Goal: Task Accomplishment & Management: Use online tool/utility

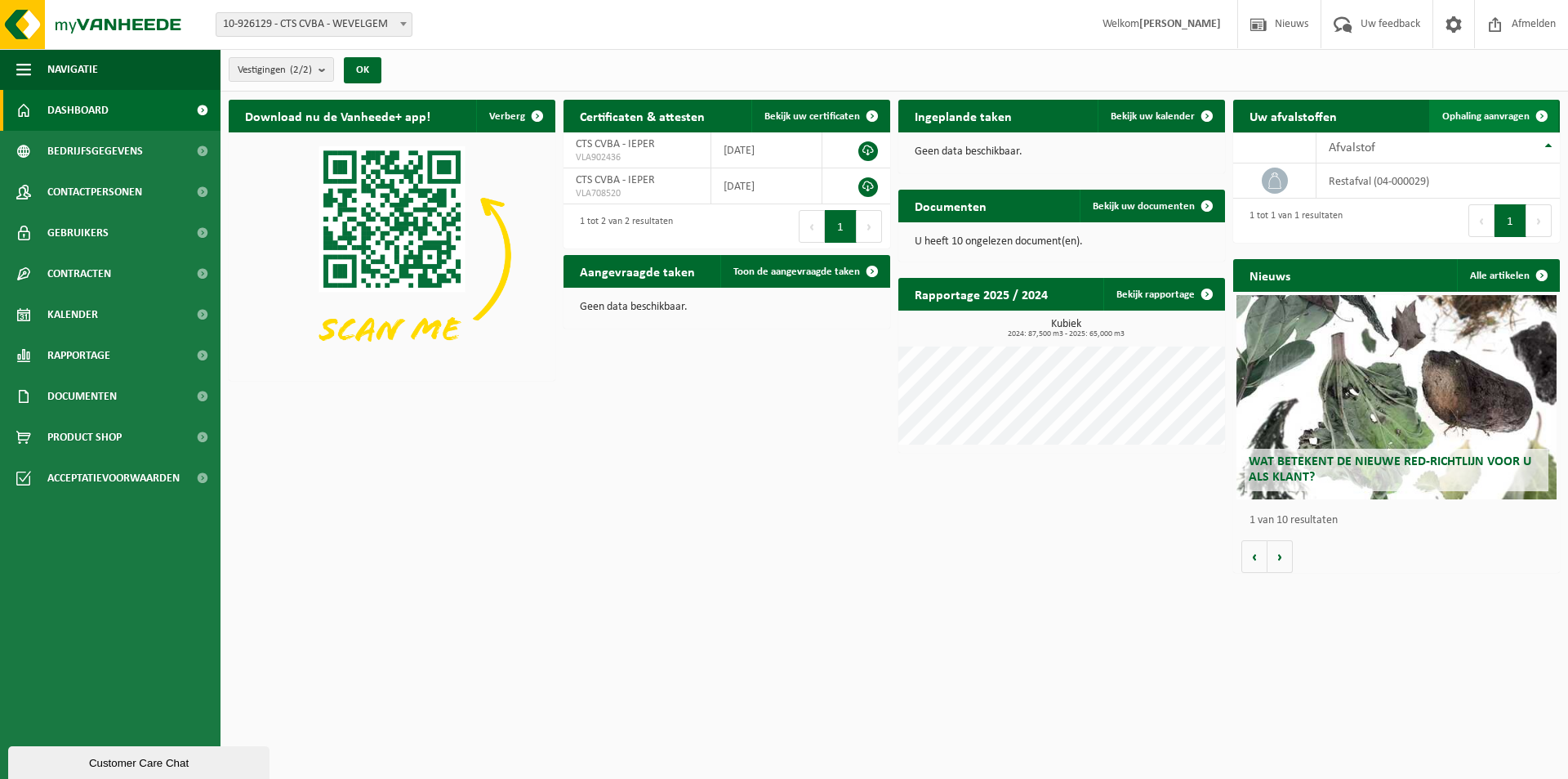
click at [1463, 103] on link "Ophaling aanvragen" at bounding box center [1493, 116] width 129 height 33
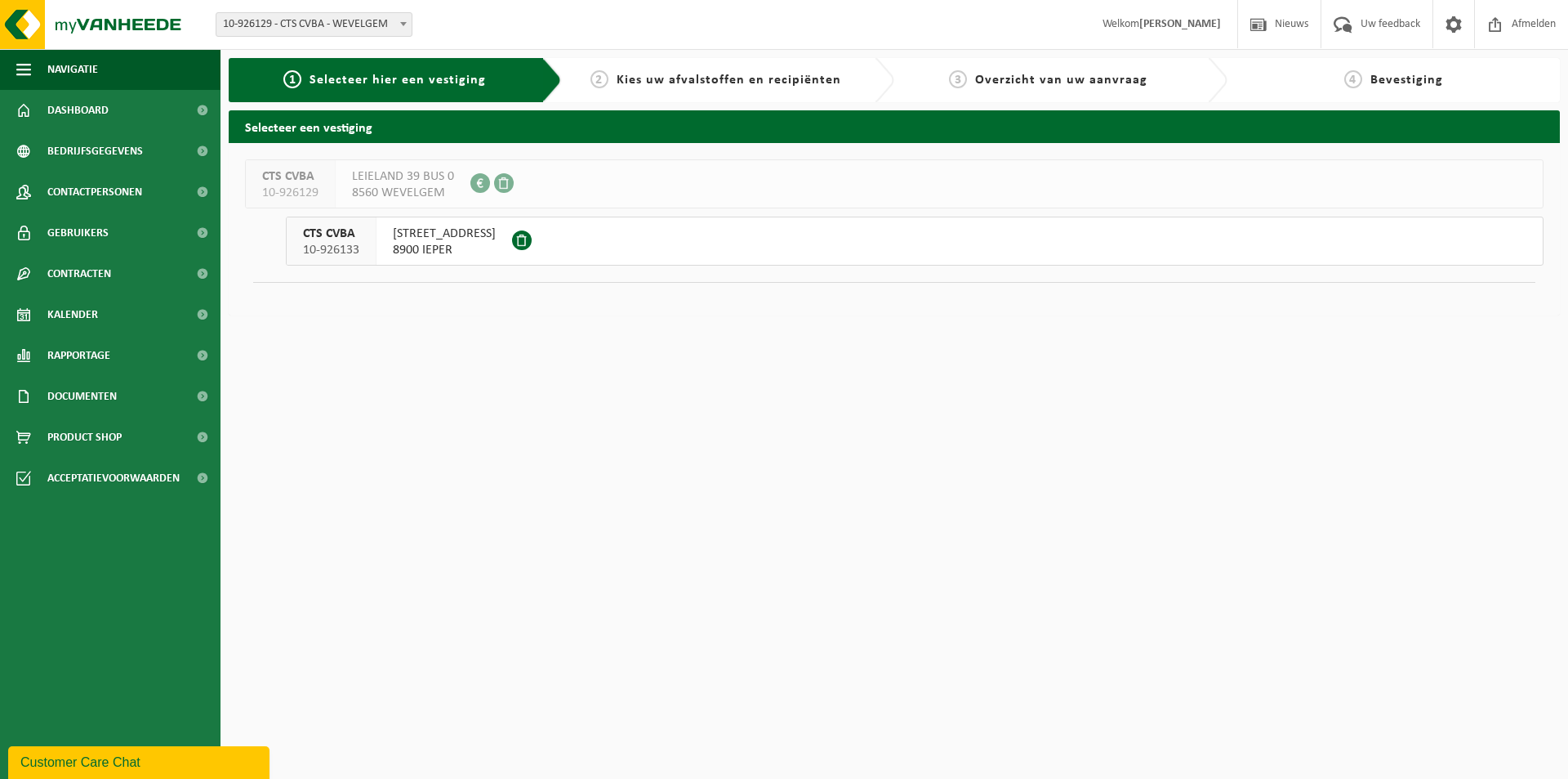
click at [468, 251] on span "8900 IEPER" at bounding box center [443, 249] width 102 height 16
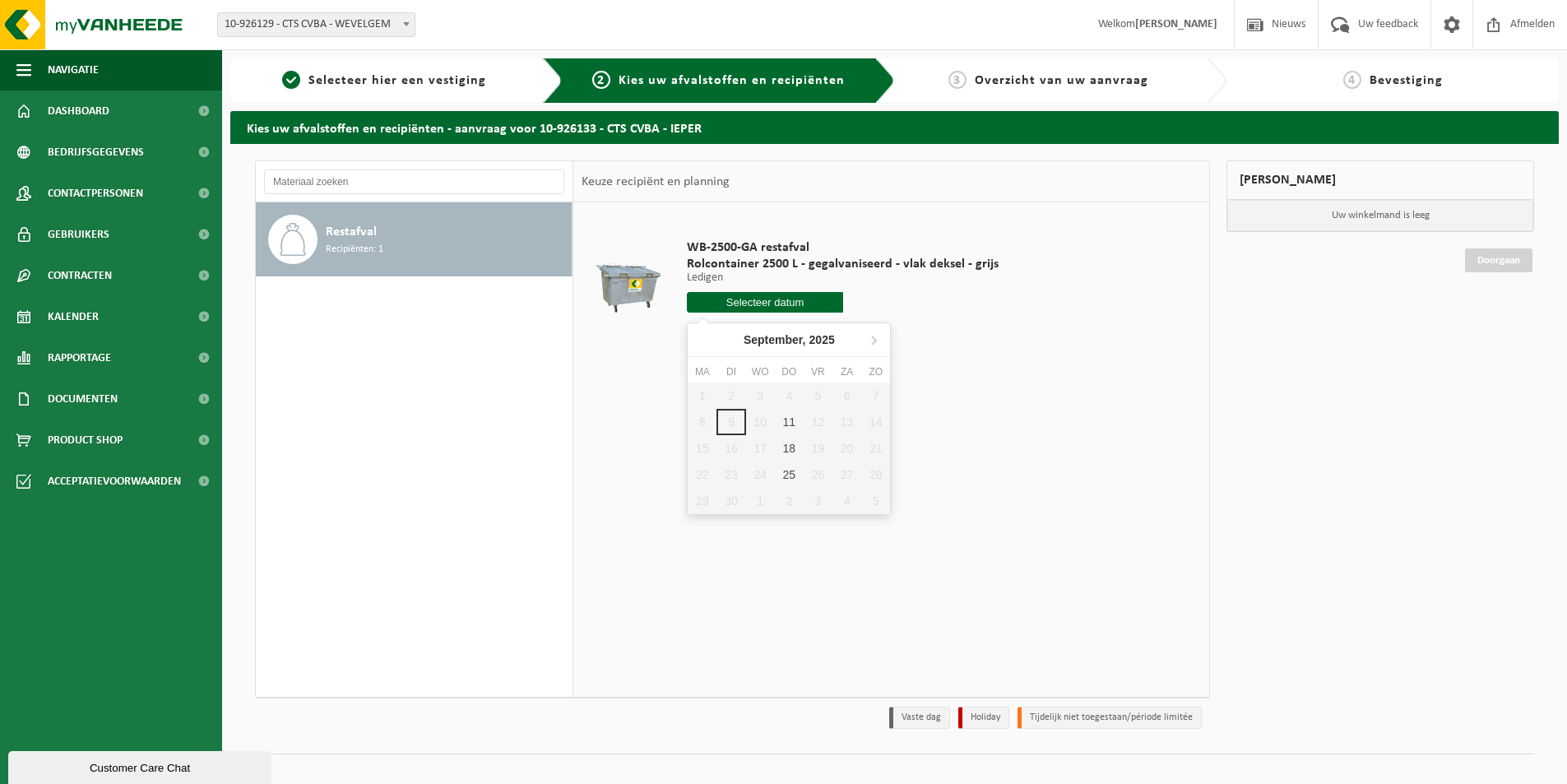
click at [792, 298] on input "text" at bounding box center [765, 302] width 156 height 20
click at [791, 421] on div "11" at bounding box center [789, 421] width 29 height 26
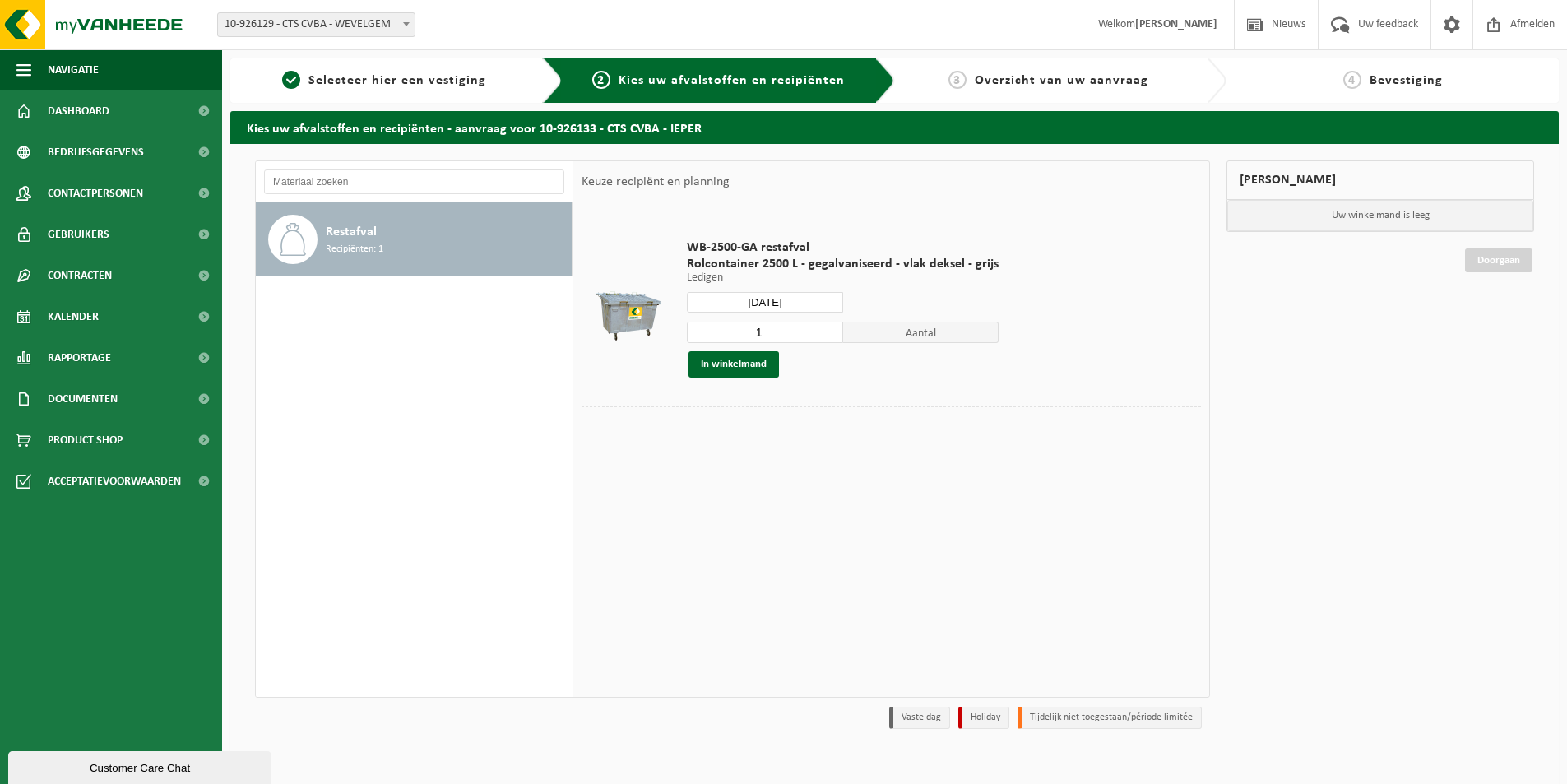
type input "Van 2025-09-11"
click at [741, 363] on button "In winkelmand" at bounding box center [734, 364] width 91 height 26
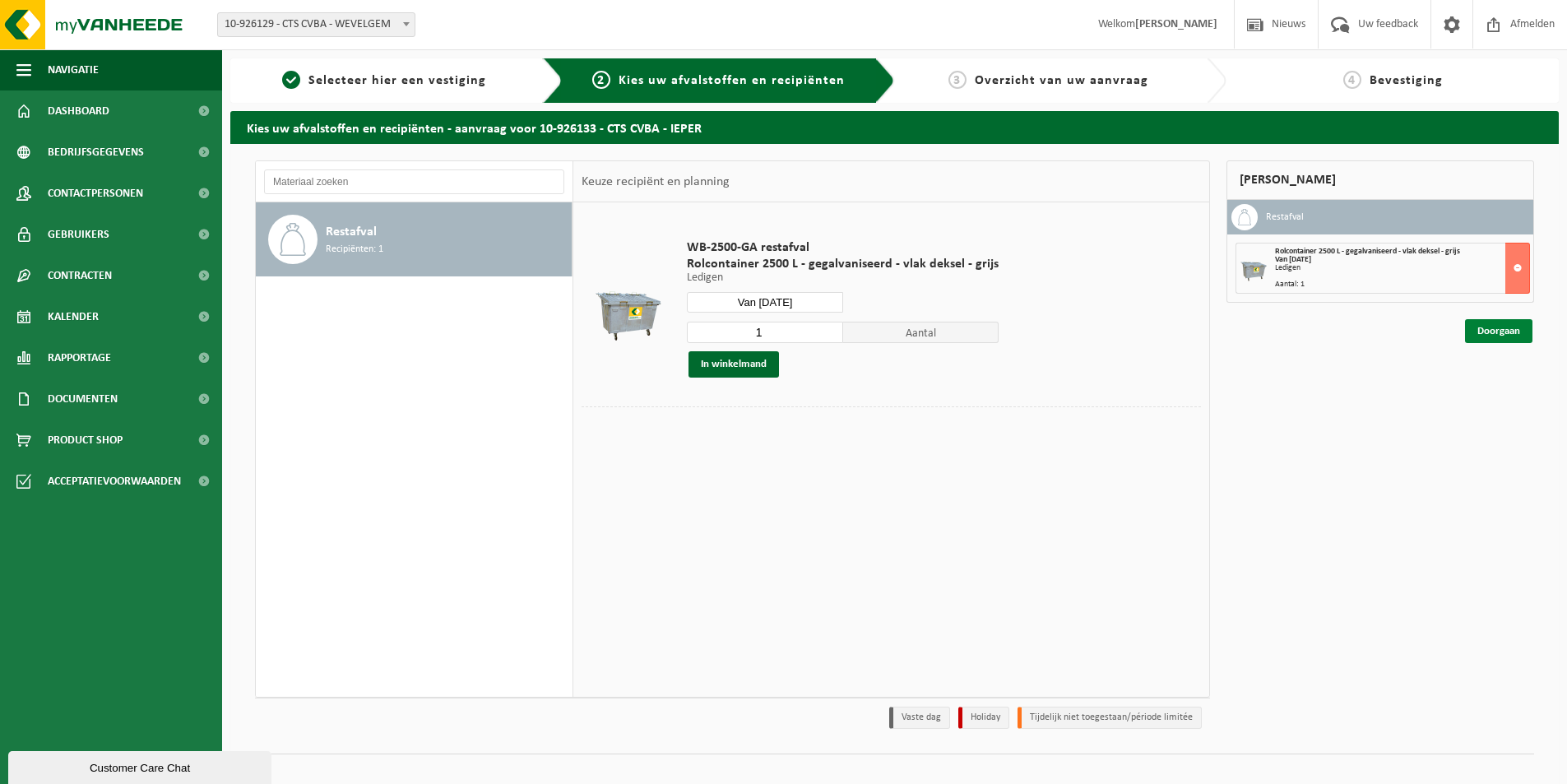
click at [1487, 326] on link "Doorgaan" at bounding box center [1498, 331] width 68 height 24
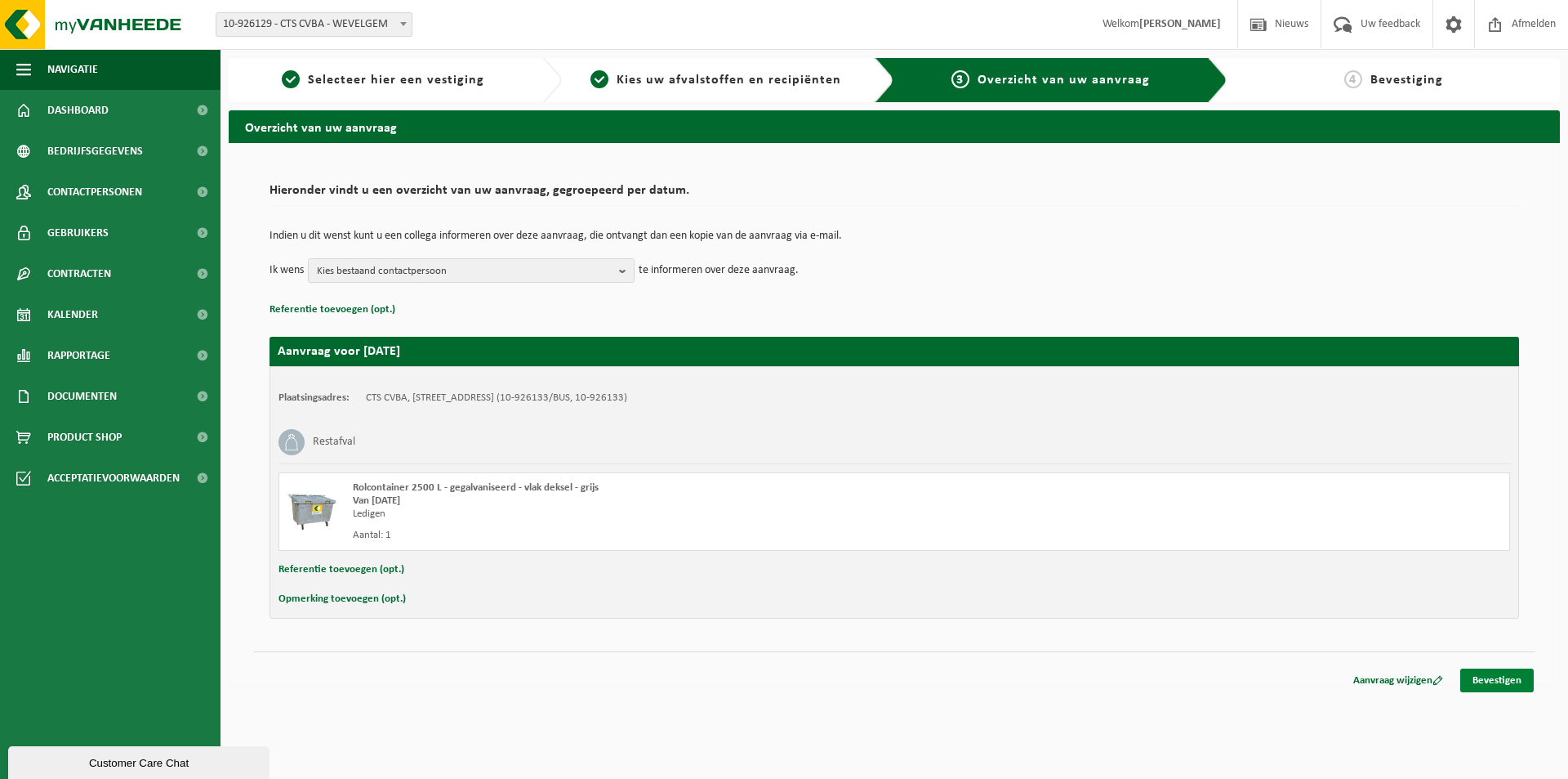
click at [1502, 683] on link "Bevestigen" at bounding box center [1496, 679] width 74 height 24
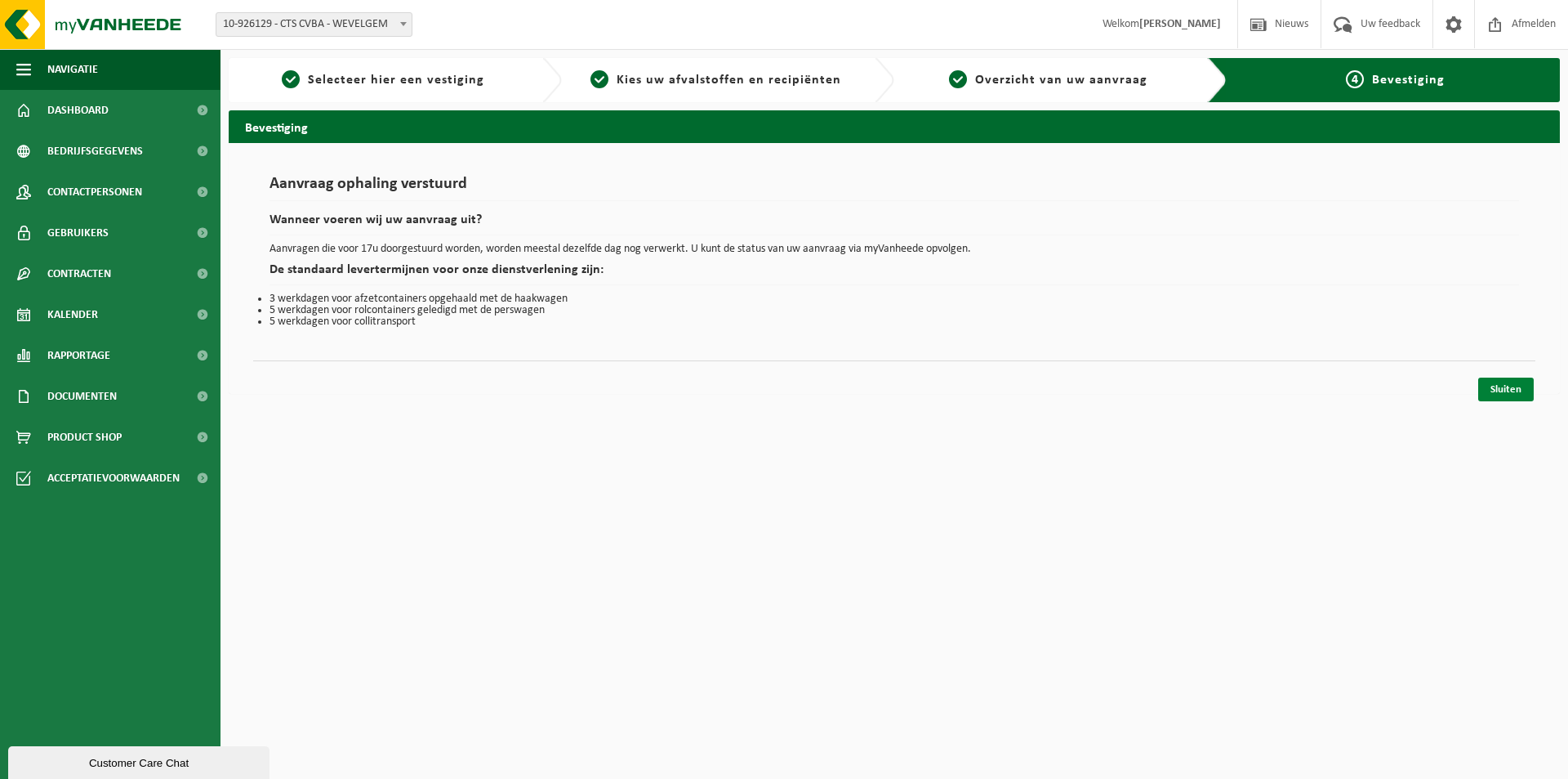
click at [1500, 391] on link "Sluiten" at bounding box center [1506, 389] width 56 height 24
